Goal: Information Seeking & Learning: Learn about a topic

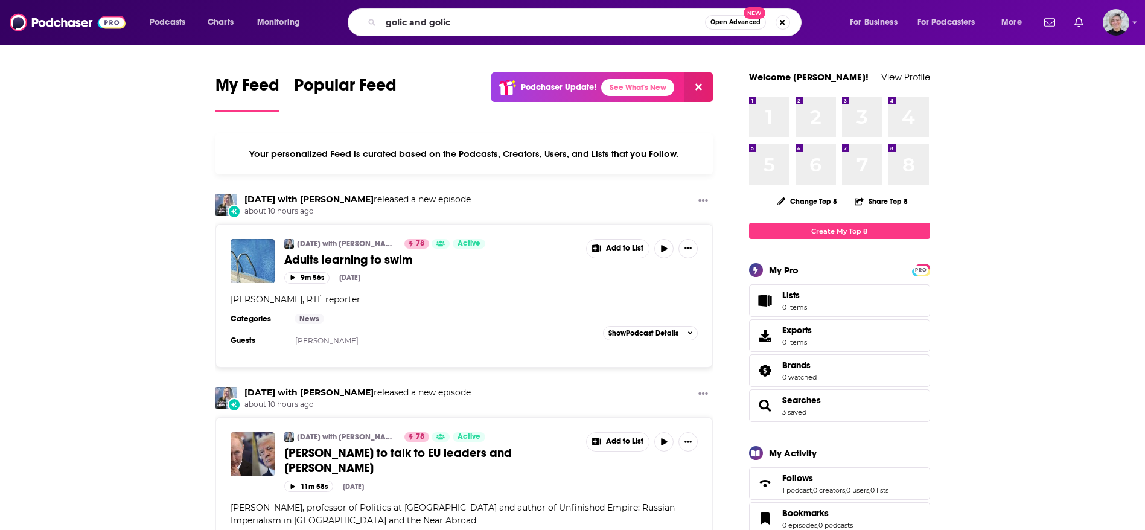
type input "golic and golic"
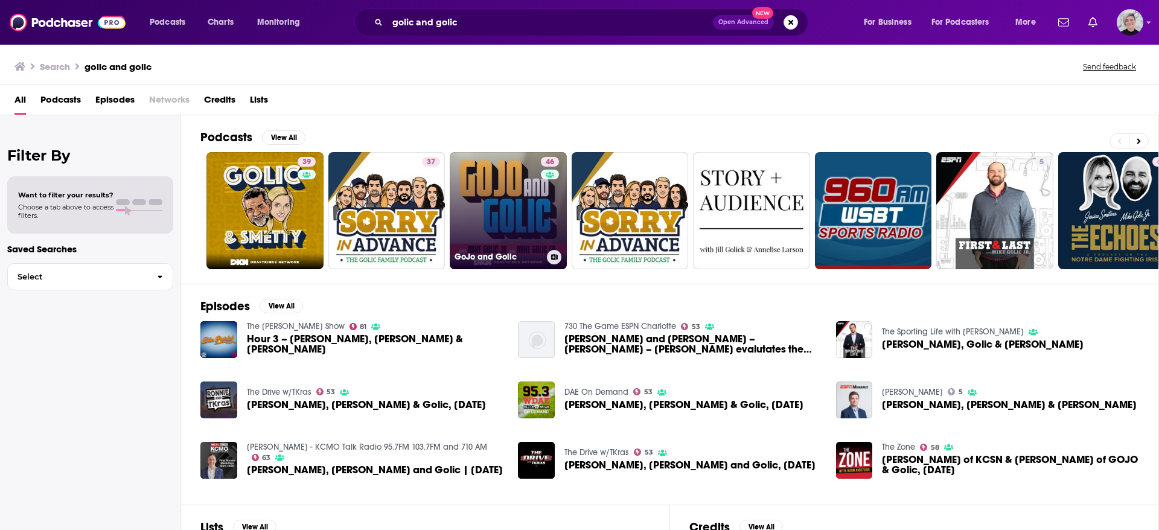
click at [499, 224] on link "46 GoJo and Golic" at bounding box center [508, 210] width 117 height 117
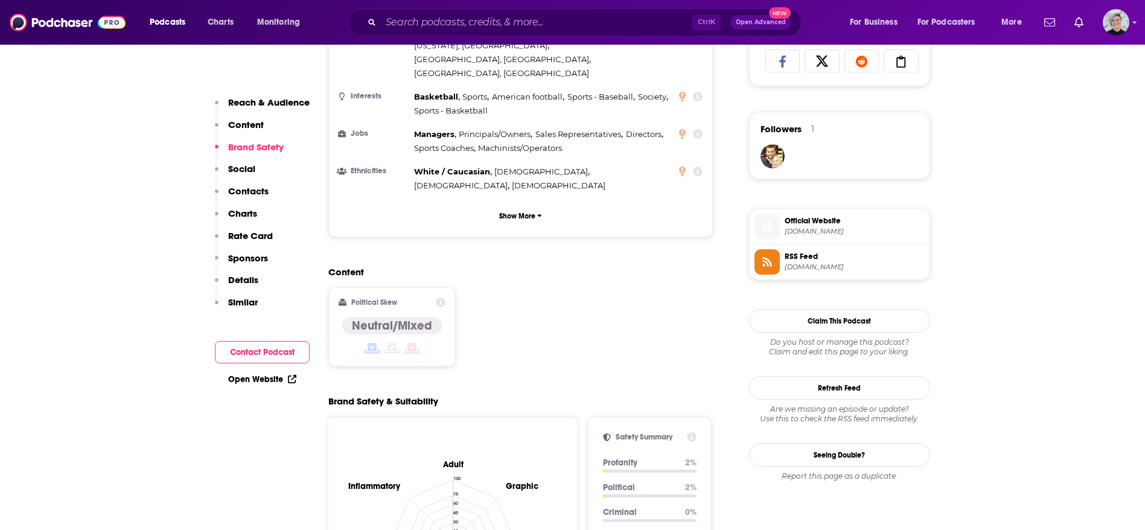
scroll to position [1175, 0]
